Goal: Check status: Check status

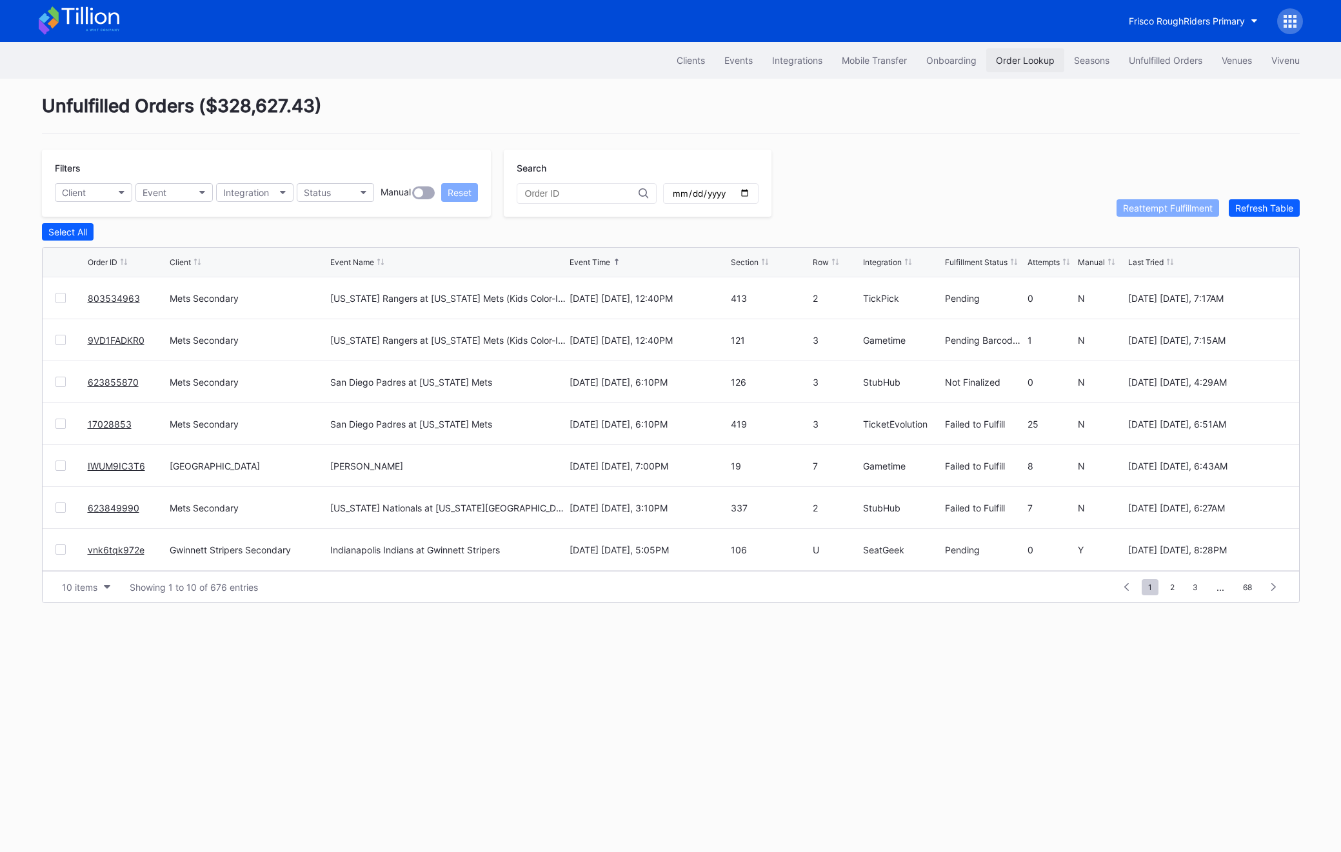
click at [1009, 63] on div "Order Lookup" at bounding box center [1025, 60] width 59 height 11
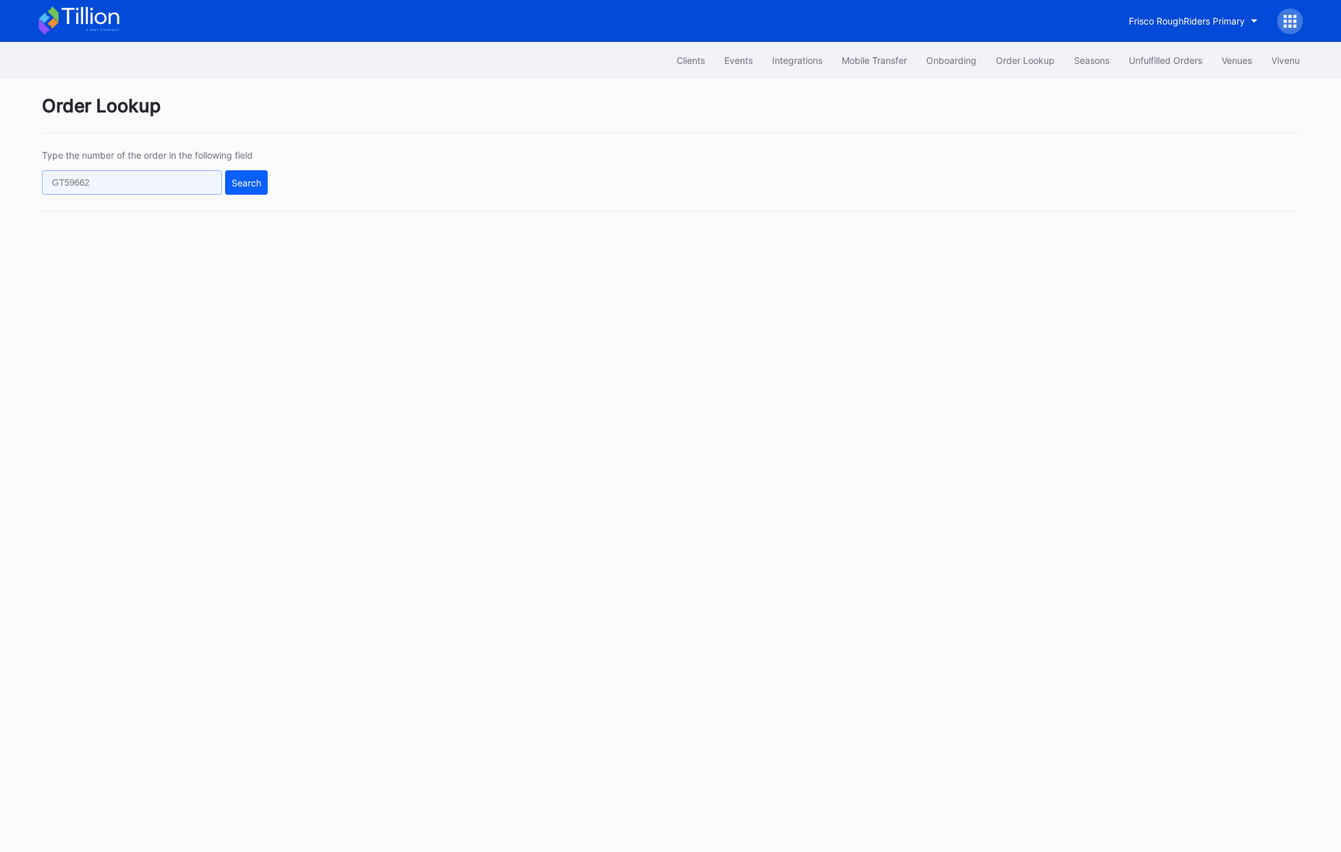
click at [142, 185] on input "text" at bounding box center [132, 182] width 180 height 25
paste input "74897791"
type input "74897791"
click at [249, 188] on div "Search" at bounding box center [247, 182] width 30 height 11
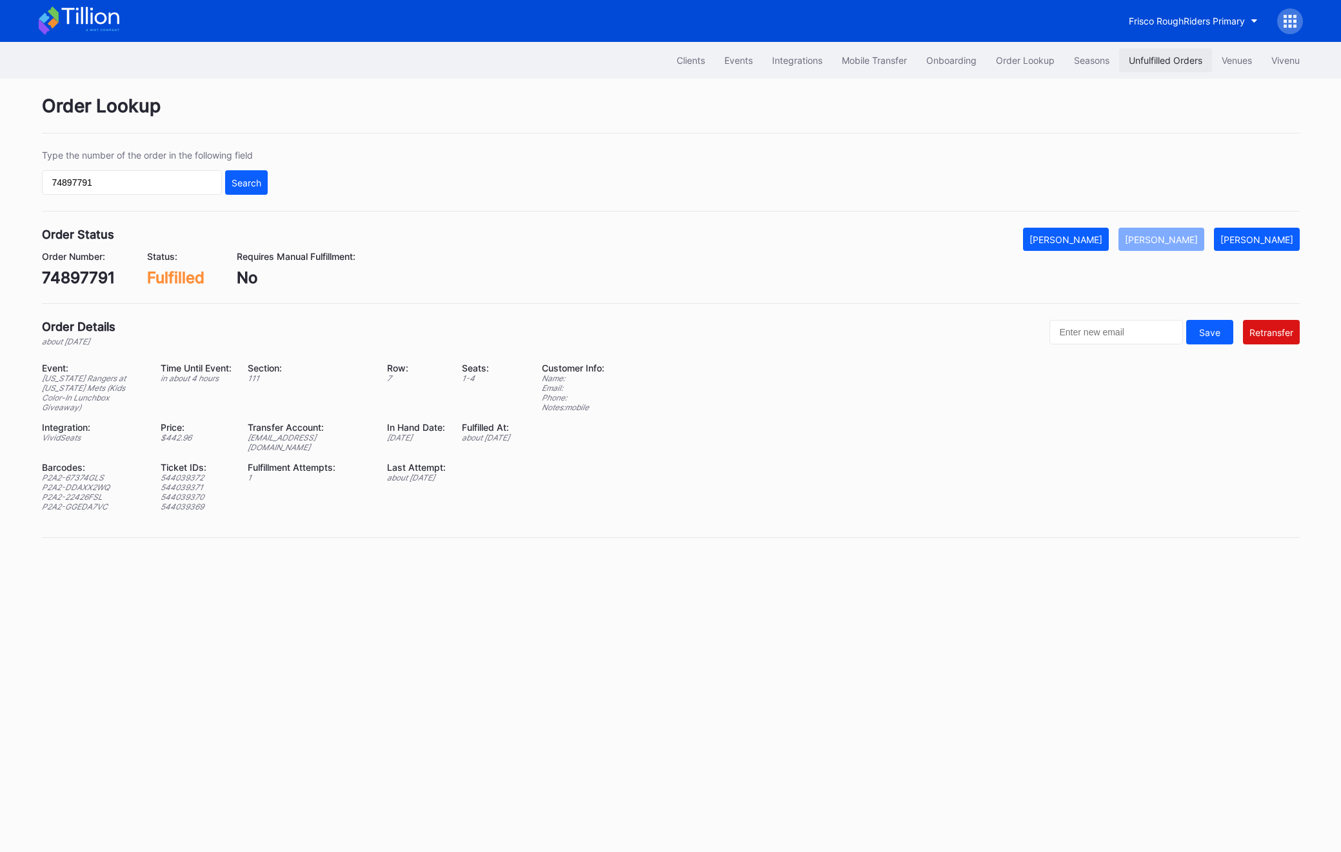
click at [1154, 71] on button "Unfulfilled Orders" at bounding box center [1165, 60] width 93 height 24
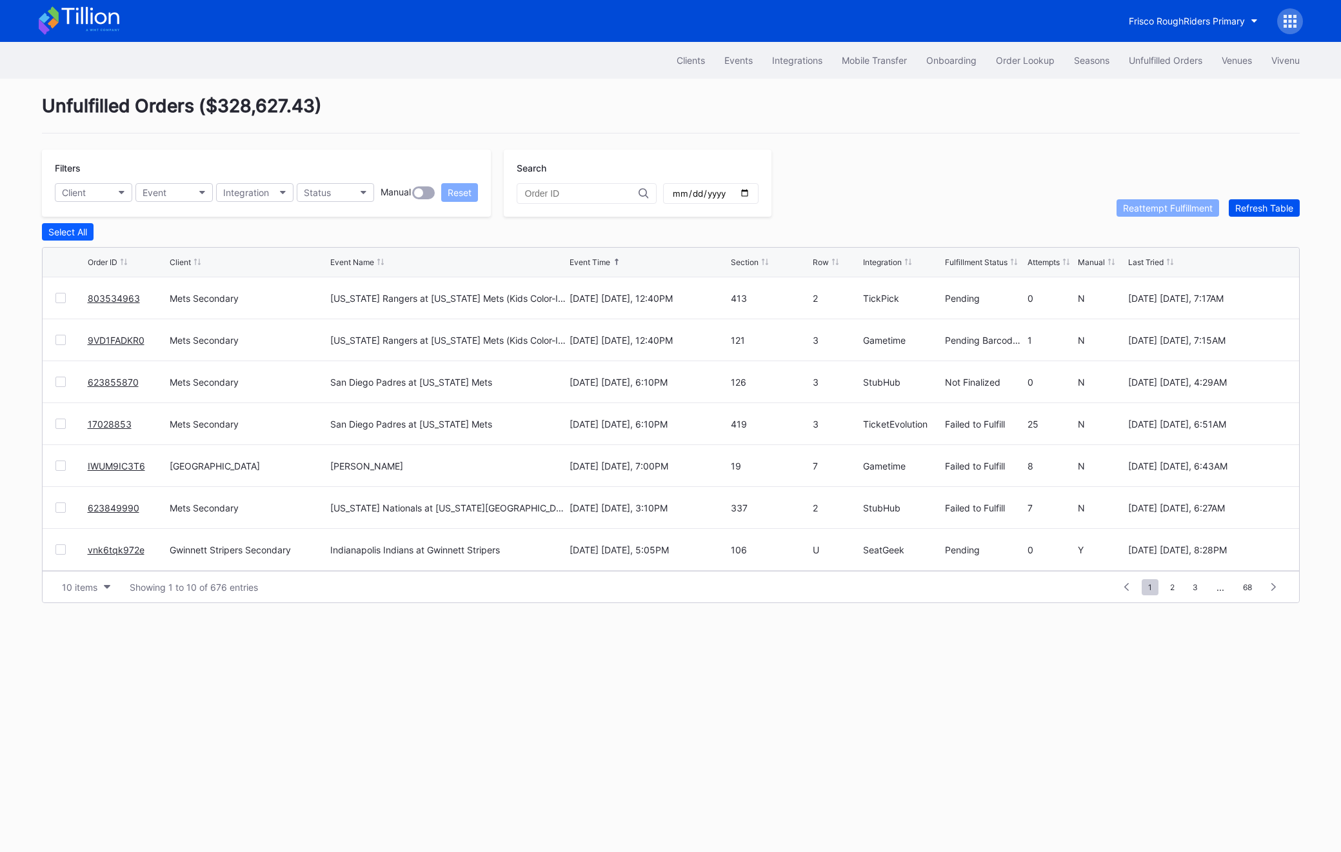
click at [1254, 210] on div "Refresh Table" at bounding box center [1264, 208] width 58 height 11
click at [65, 504] on div at bounding box center [71, 507] width 32 height 10
click at [59, 504] on div at bounding box center [60, 507] width 10 height 10
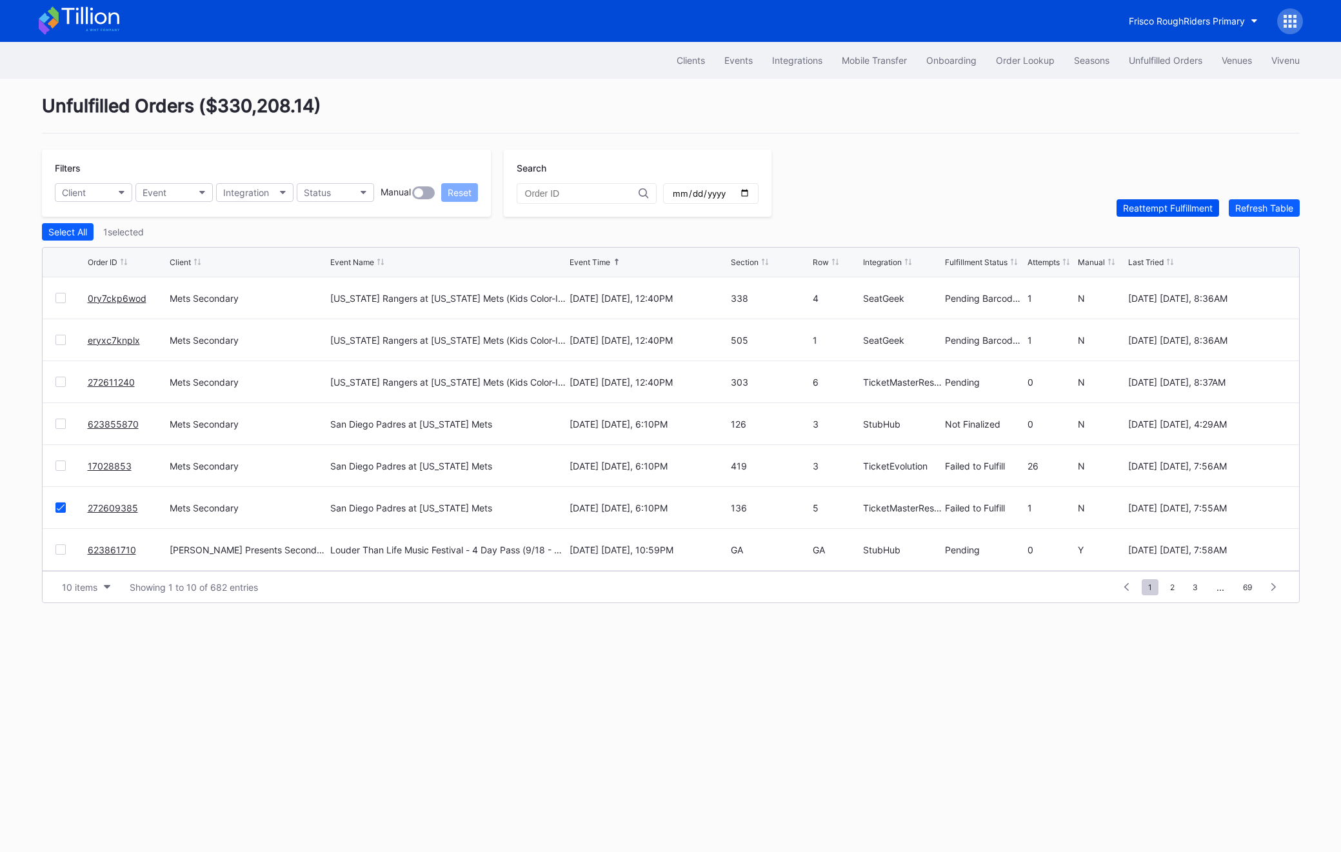
click at [1167, 201] on button "Reattempt Fulfillment" at bounding box center [1167, 207] width 103 height 17
click at [103, 471] on div "17028853" at bounding box center [127, 465] width 79 height 41
click at [102, 465] on link "17028853" at bounding box center [110, 465] width 44 height 11
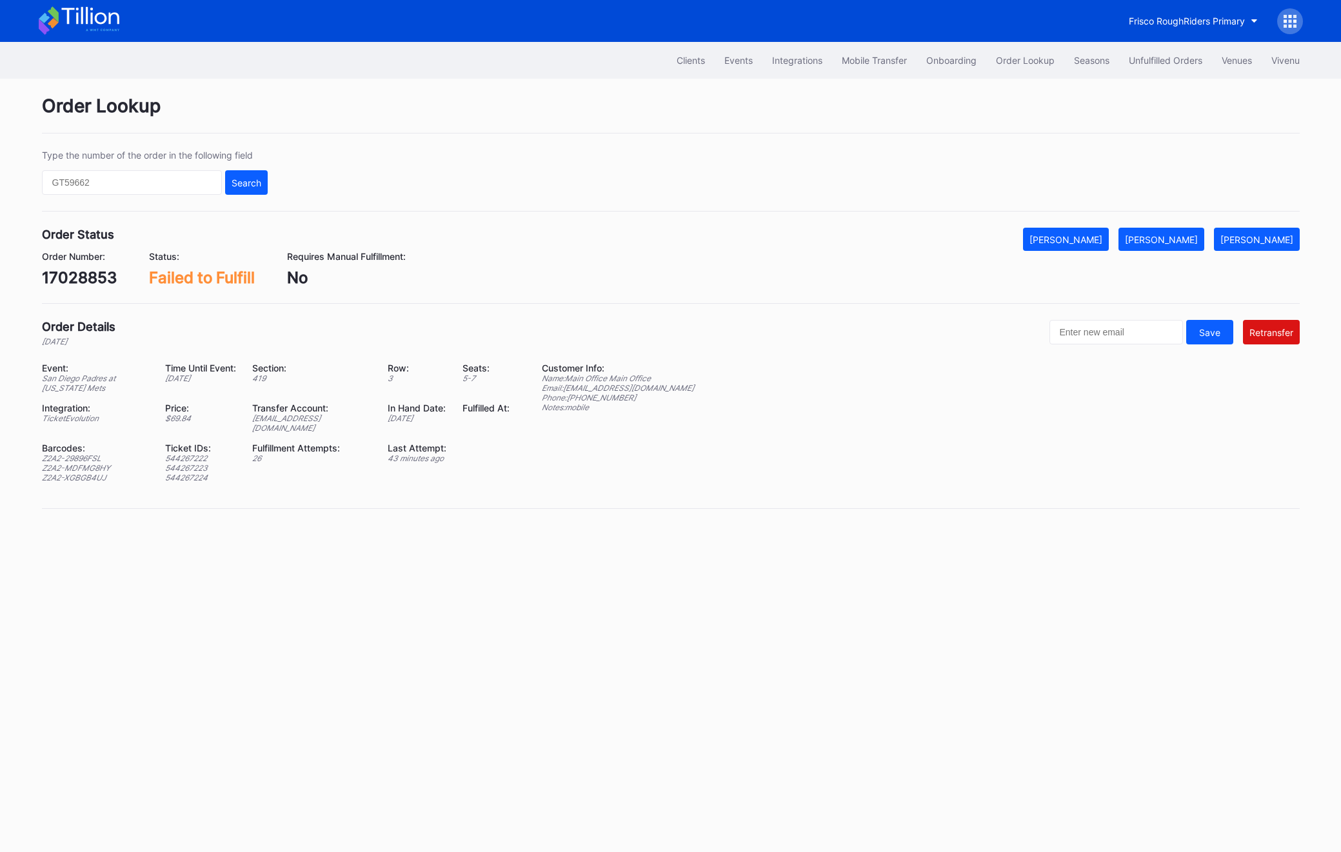
click at [77, 275] on div "17028853" at bounding box center [79, 277] width 75 height 19
copy div "17028853"
click at [79, 453] on div "Z2A2-29896FSL" at bounding box center [96, 458] width 108 height 10
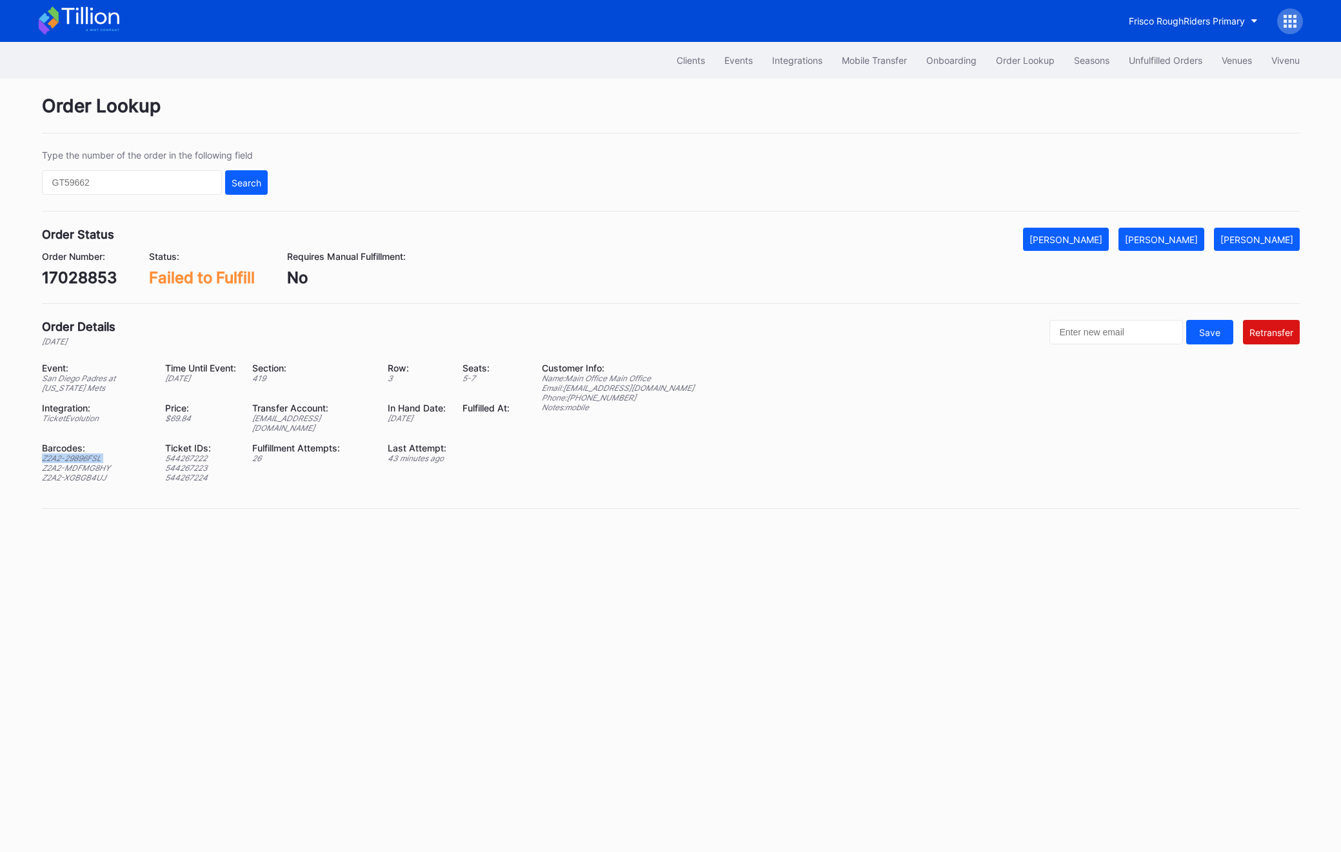
click at [79, 453] on div "Z2A2-29896FSL" at bounding box center [96, 458] width 108 height 10
copy div "Z2A2-29896FSL"
click at [45, 453] on div "Z2A2-29896FSL" at bounding box center [96, 458] width 108 height 10
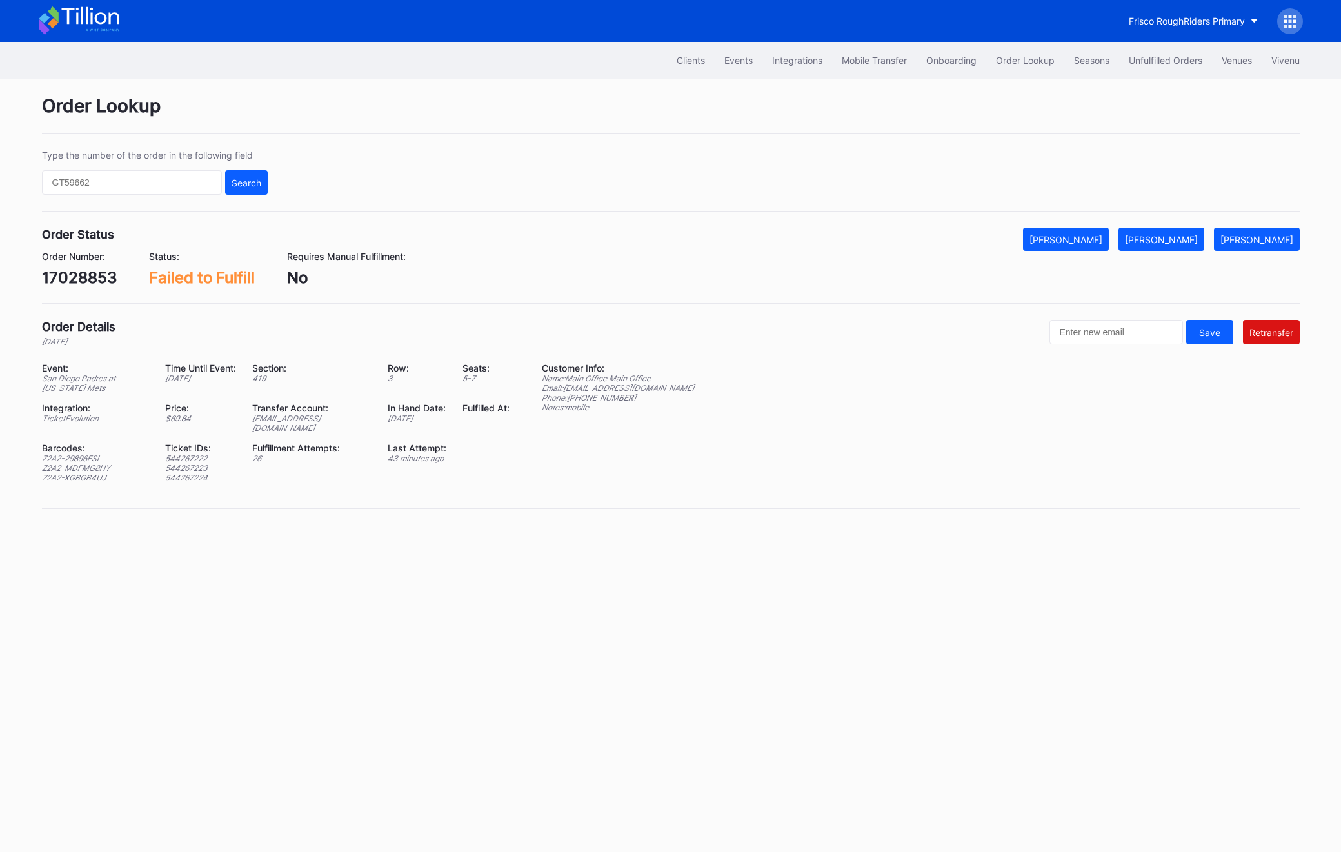
click at [48, 463] on div "Z2A2-MDFMG8HY" at bounding box center [96, 468] width 108 height 10
copy div "Z2A2-MDFMG8HY"
click at [69, 473] on div "Z2A2-XGBGB4UJ" at bounding box center [96, 478] width 108 height 10
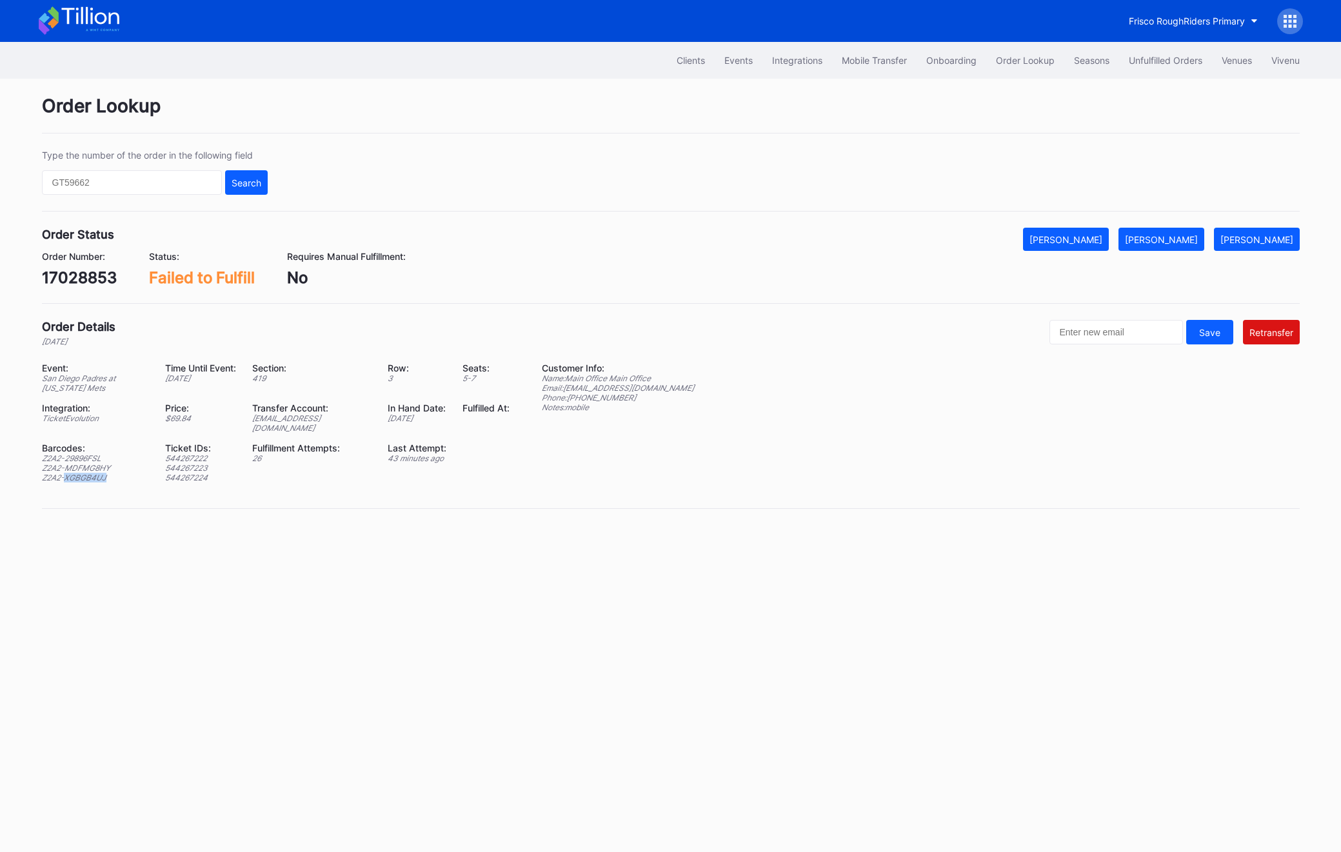
click at [69, 473] on div "Z2A2-XGBGB4UJ" at bounding box center [96, 478] width 108 height 10
copy div "Z2A2-XGBGB4UJ"
drag, startPoint x: 1165, startPoint y: 235, endPoint x: 1190, endPoint y: 228, distance: 26.3
click at [1166, 235] on div "[PERSON_NAME]" at bounding box center [1161, 239] width 73 height 11
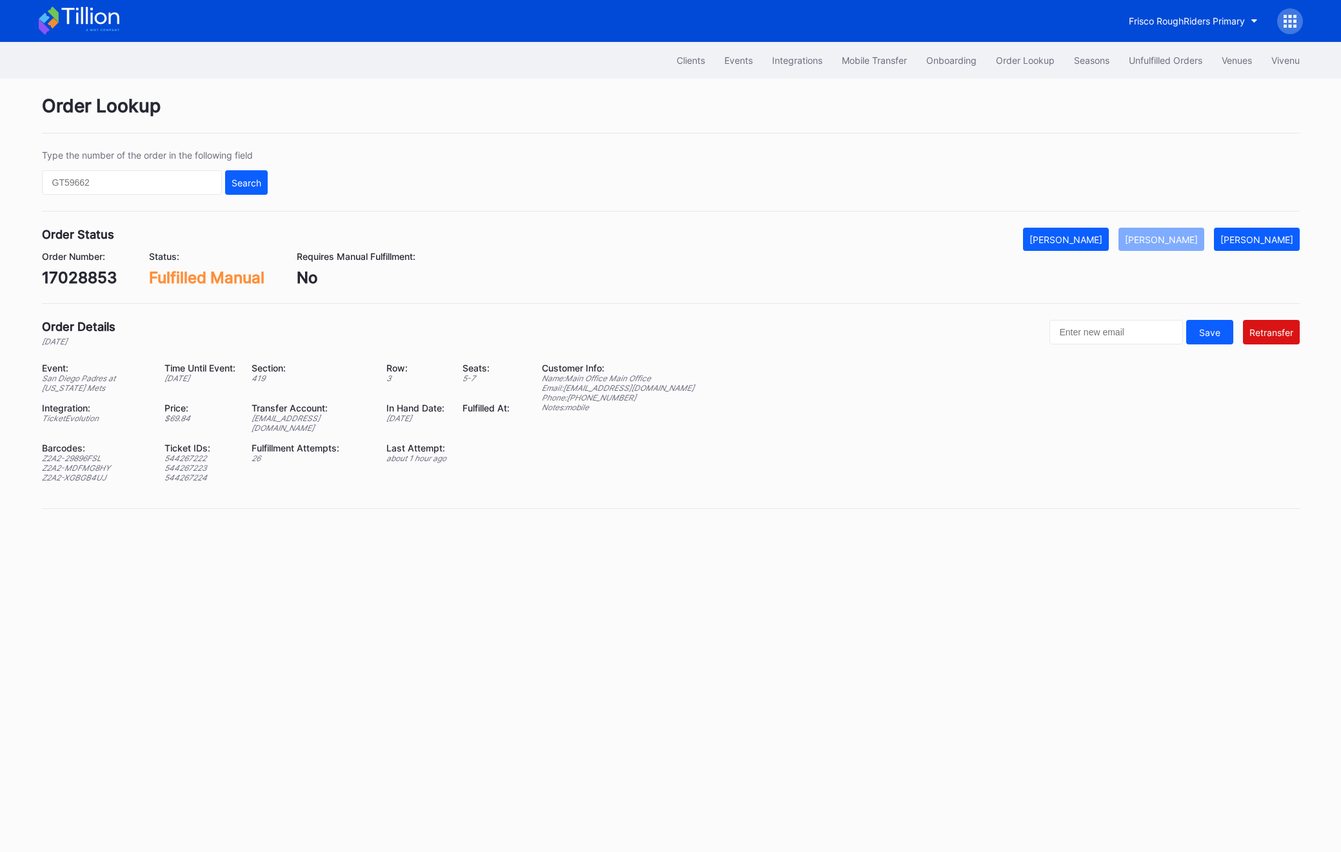
click at [284, 415] on div "[EMAIL_ADDRESS][DOMAIN_NAME]" at bounding box center [311, 422] width 119 height 19
click at [1178, 57] on div "Unfulfilled Orders" at bounding box center [1166, 60] width 74 height 11
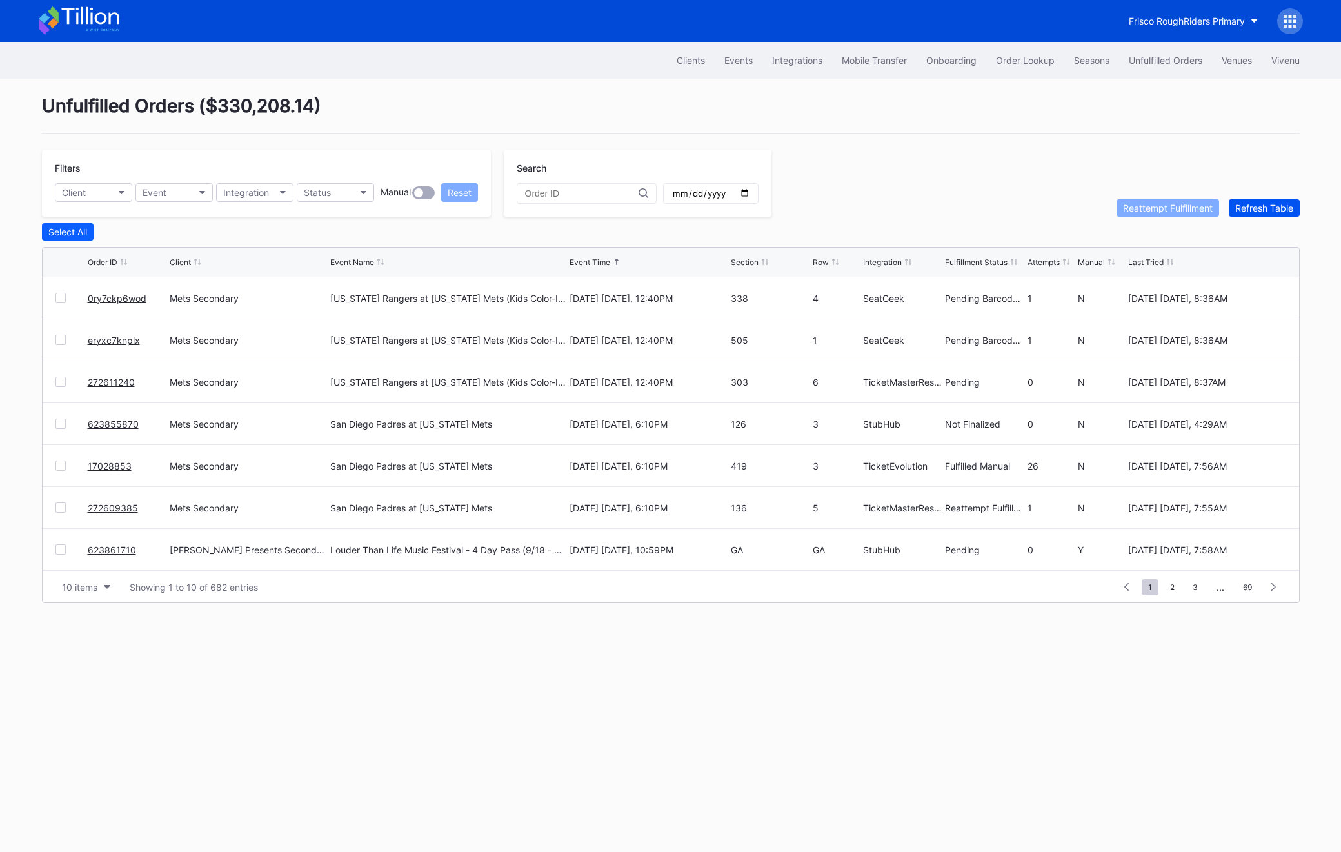
click at [1258, 210] on div "Refresh Table" at bounding box center [1264, 208] width 58 height 11
click at [1255, 208] on div "Refresh Table" at bounding box center [1264, 208] width 58 height 11
drag, startPoint x: 1122, startPoint y: 264, endPoint x: 1131, endPoint y: 292, distance: 28.6
